Goal: Task Accomplishment & Management: Complete application form

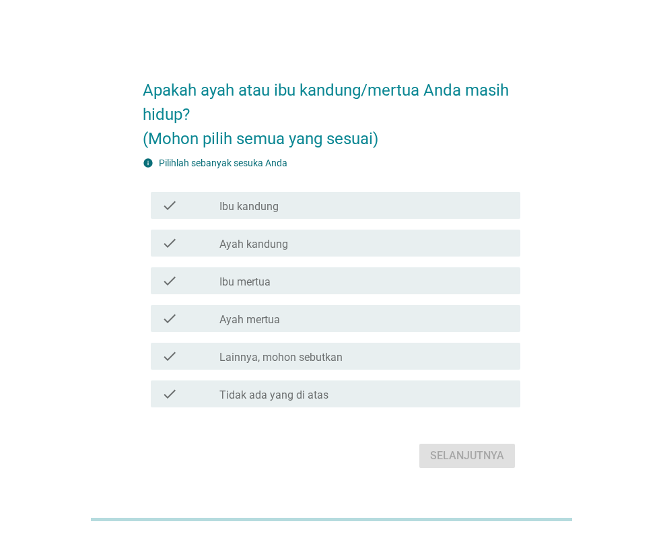
drag, startPoint x: 574, startPoint y: 119, endPoint x: 573, endPoint y: 129, distance: 10.2
click at [574, 119] on div "Apakah ayah atau ibu kandung/mertua Anda masih hidup? (Mohon pilih semua yang s…" at bounding box center [331, 268] width 598 height 429
click at [450, 206] on div "check_box_outline_blank Ibu kandung" at bounding box center [364, 205] width 290 height 16
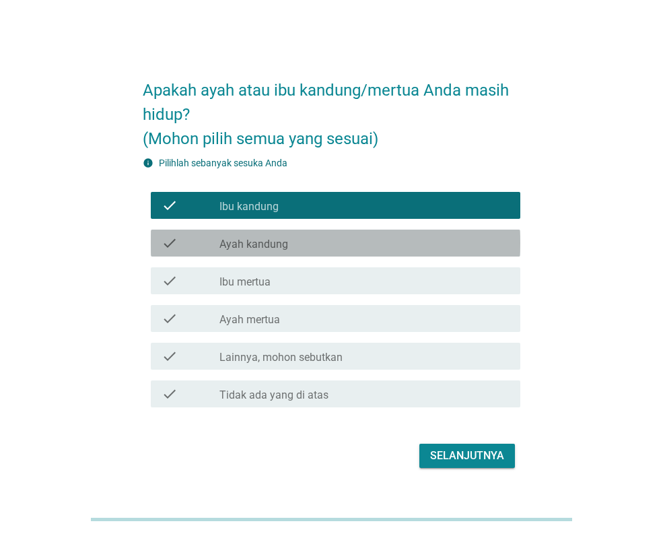
click at [439, 234] on div "check check_box_outline_blank Ayah kandung" at bounding box center [336, 243] width 370 height 27
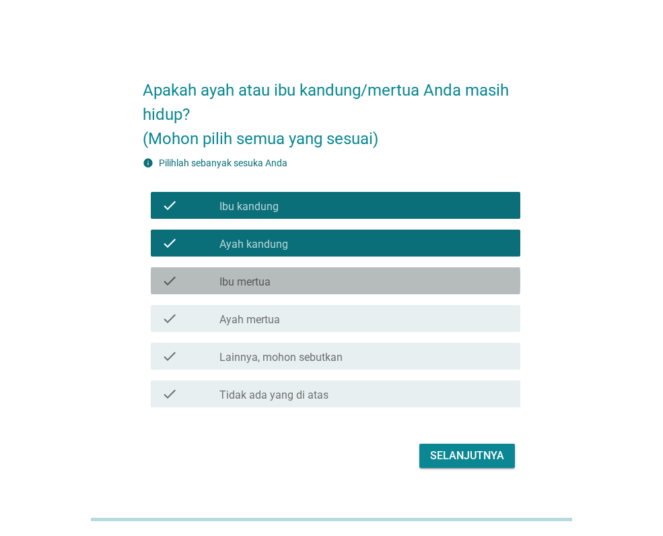
click at [421, 277] on div "check_box_outline_blank Ibu mertua" at bounding box center [364, 281] width 290 height 16
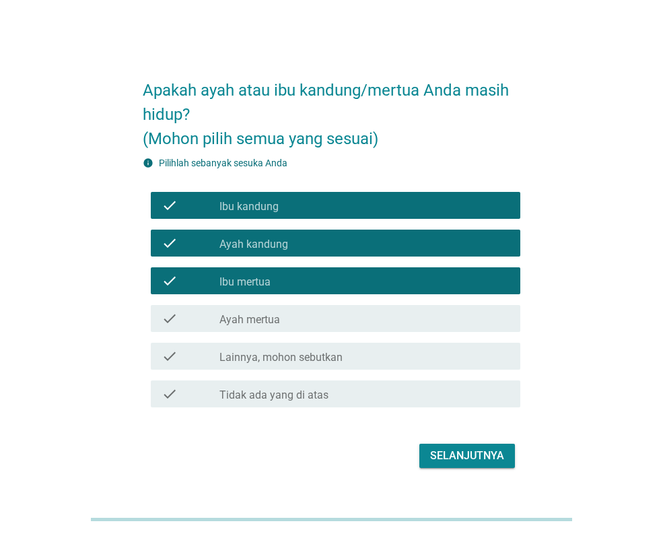
click at [452, 452] on div "Selanjutnya" at bounding box center [467, 456] width 74 height 16
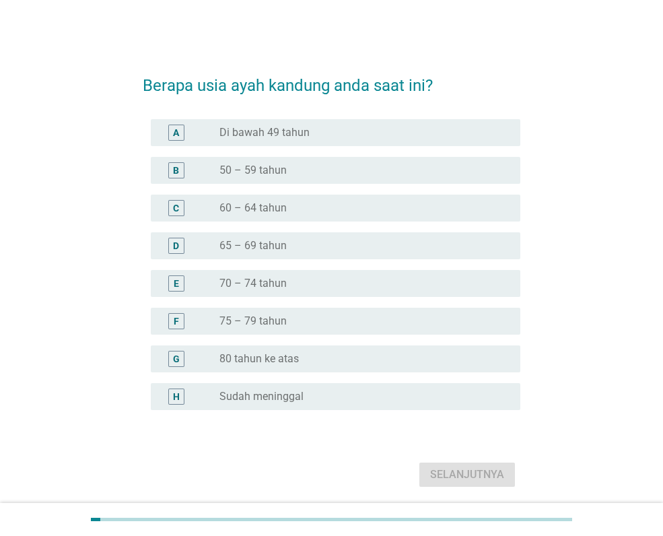
click at [403, 242] on div "radio_button_unchecked 65 – 69 tahun" at bounding box center [358, 245] width 279 height 13
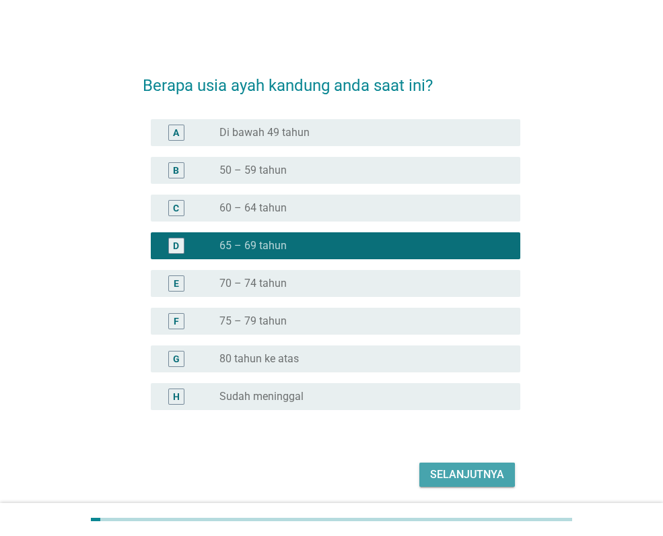
click at [437, 464] on button "Selanjutnya" at bounding box center [467, 474] width 96 height 24
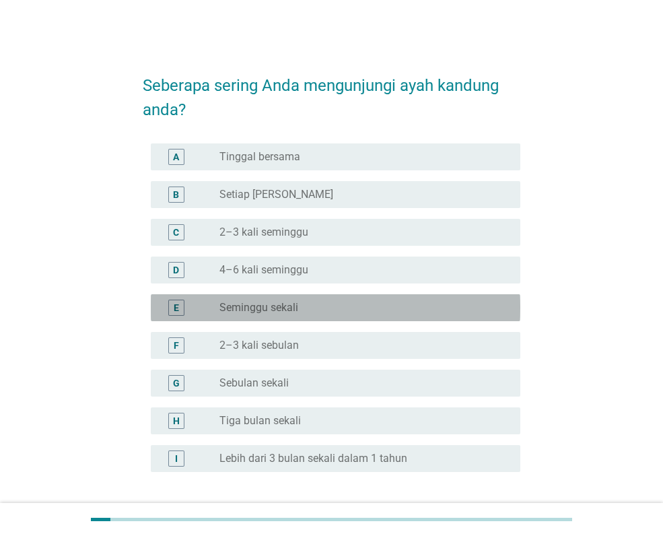
click at [370, 301] on div "radio_button_unchecked Seminggu sekali" at bounding box center [358, 307] width 279 height 13
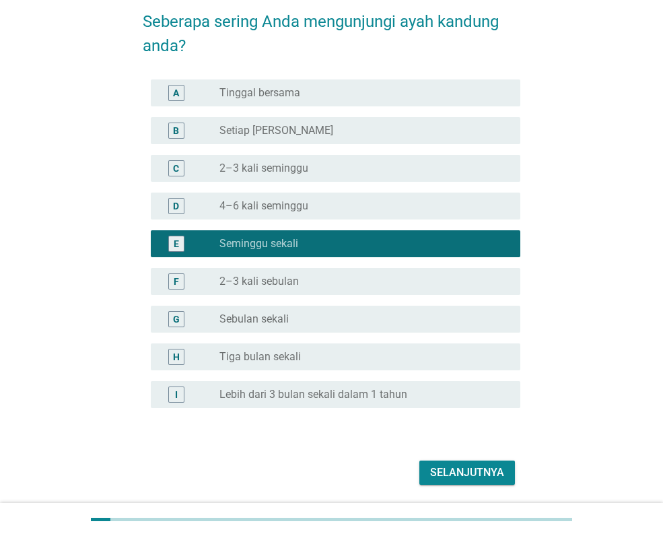
scroll to position [109, 0]
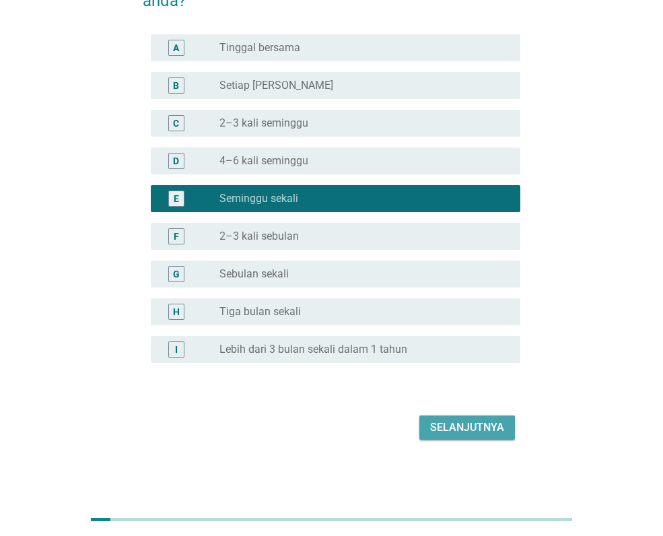
click at [477, 417] on button "Selanjutnya" at bounding box center [467, 427] width 96 height 24
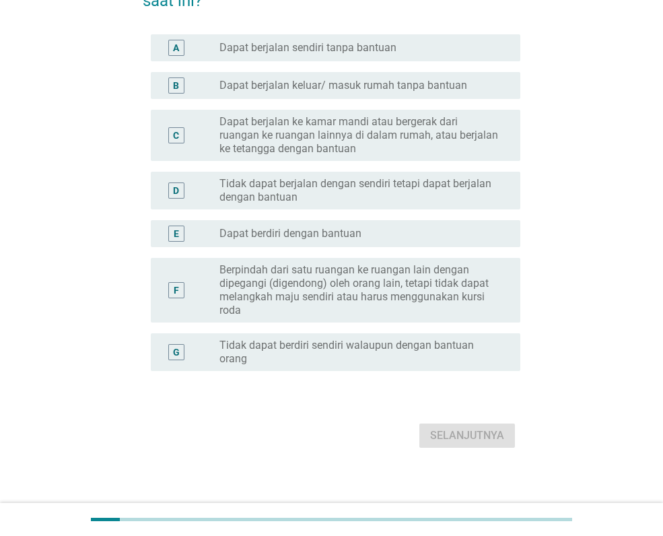
scroll to position [0, 0]
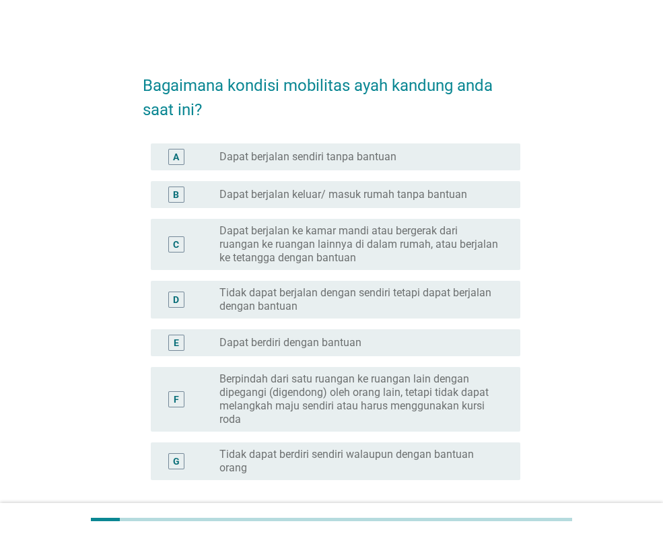
click at [448, 152] on div "radio_button_unchecked Dapat berjalan sendiri tanpa bantuan" at bounding box center [358, 156] width 279 height 13
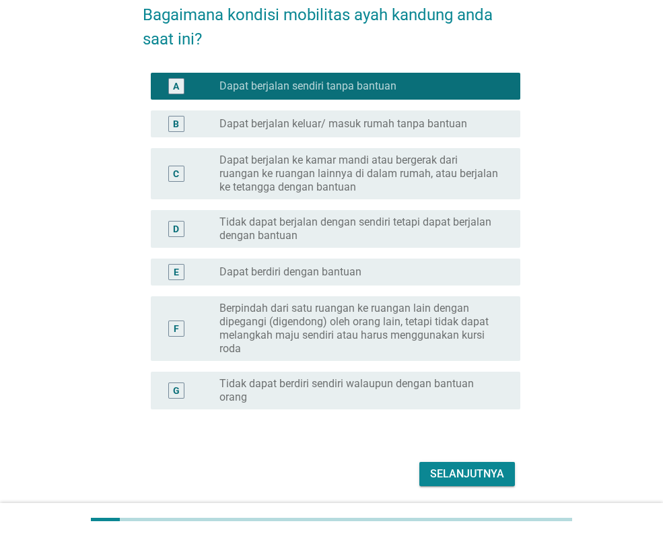
scroll to position [117, 0]
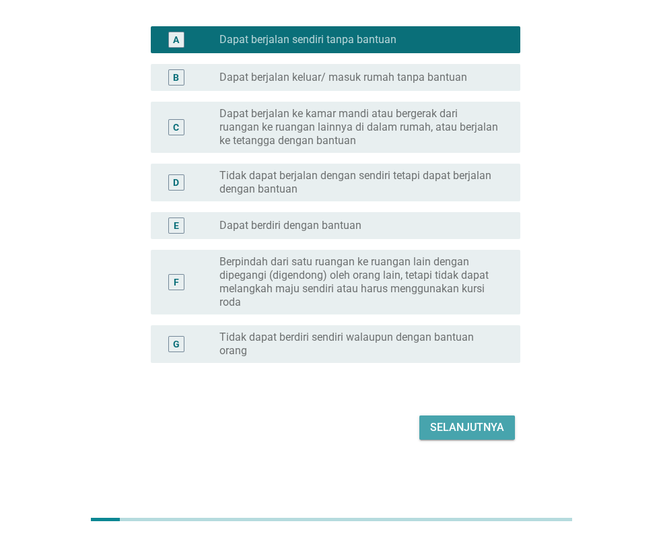
click at [465, 419] on div "Selanjutnya" at bounding box center [467, 427] width 74 height 16
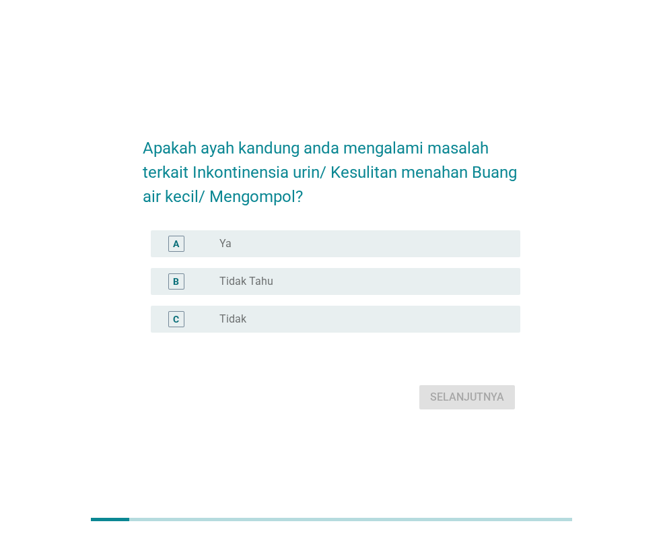
click at [330, 321] on div "radio_button_unchecked Tidak" at bounding box center [358, 318] width 279 height 13
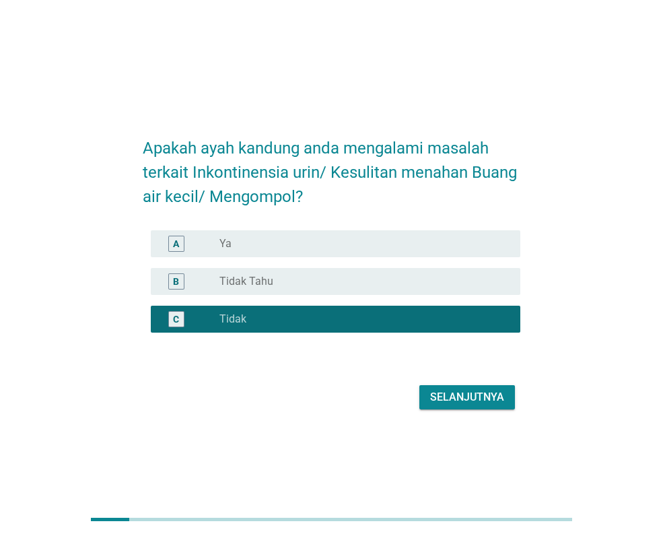
click at [482, 395] on div "Selanjutnya" at bounding box center [467, 397] width 74 height 16
